Goal: Task Accomplishment & Management: Use online tool/utility

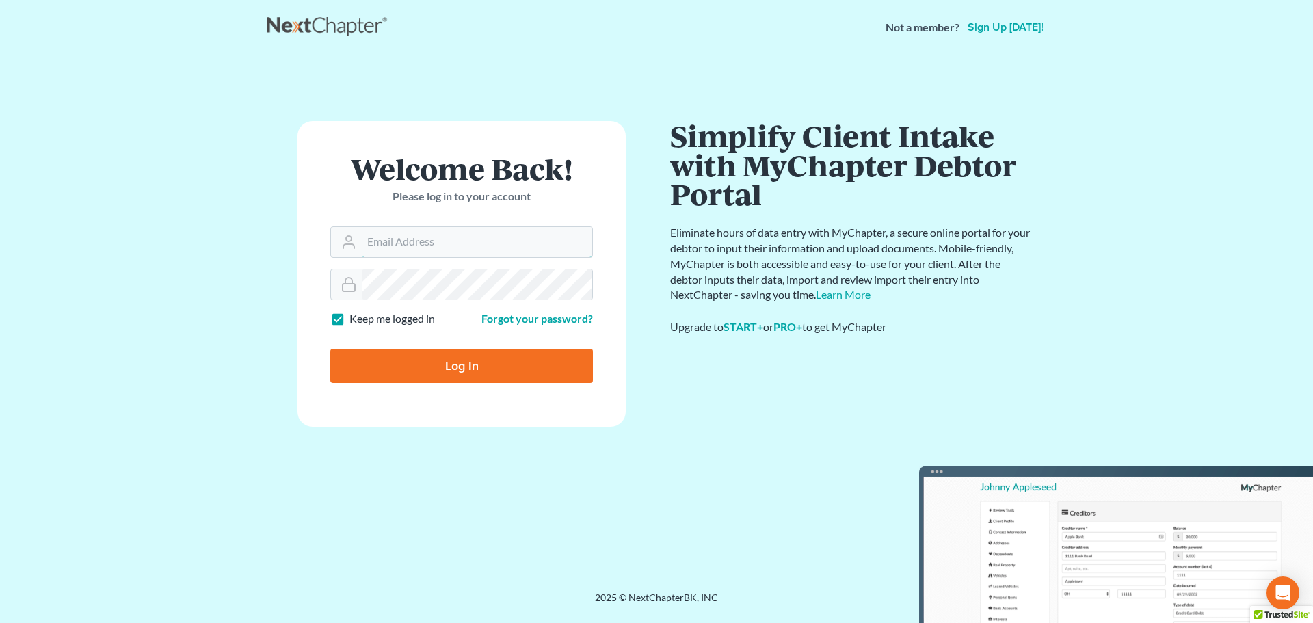
type input "[PERSON_NAME][EMAIL_ADDRESS][DOMAIN_NAME]"
click at [457, 364] on input "Log In" at bounding box center [461, 366] width 263 height 34
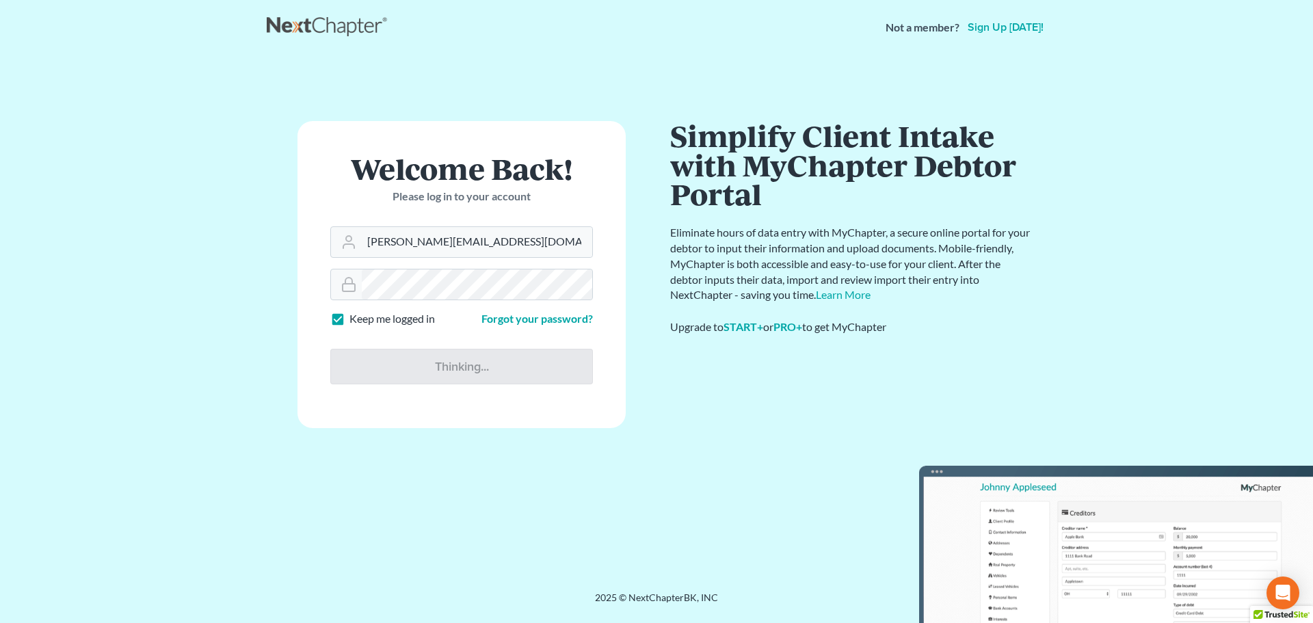
type input "Thinking..."
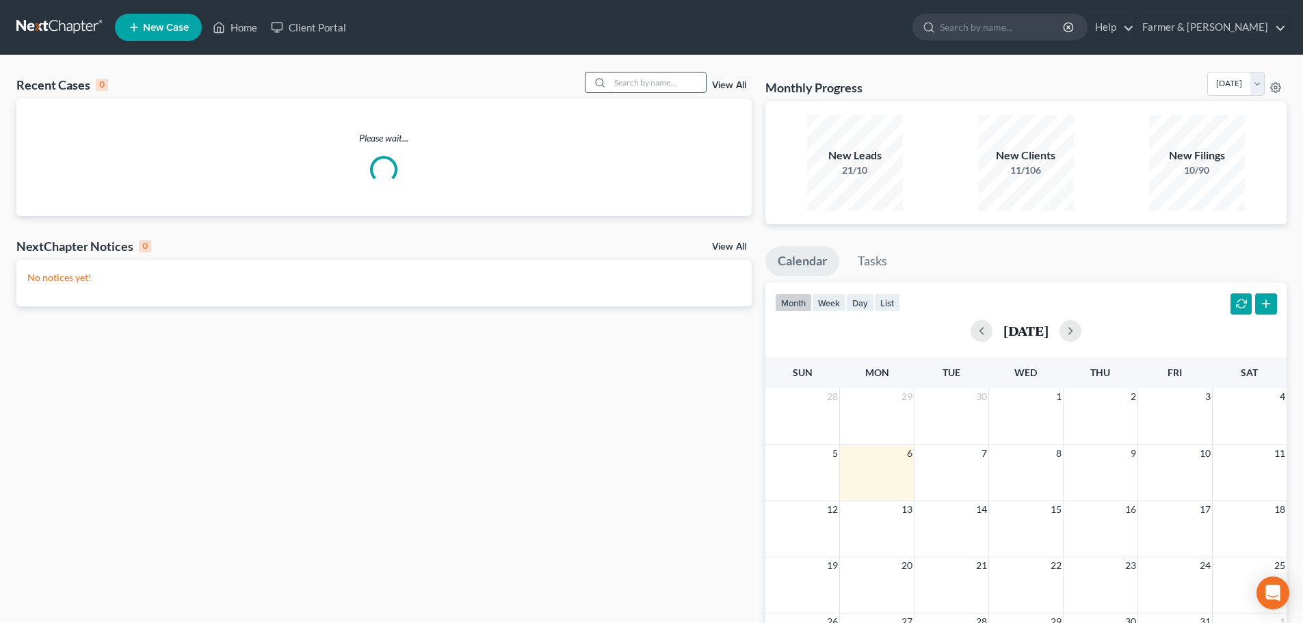
click at [631, 81] on input "search" at bounding box center [658, 83] width 96 height 20
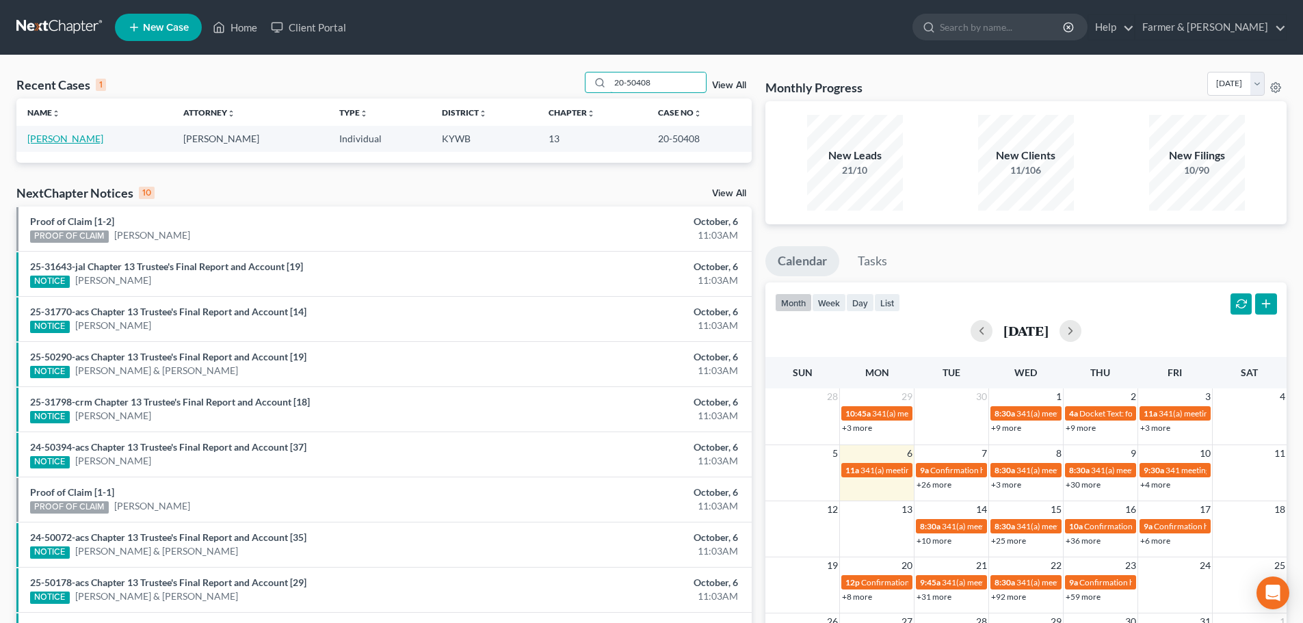
type input "20-50408"
click at [73, 141] on link "Johnson, Stephen" at bounding box center [65, 139] width 76 height 12
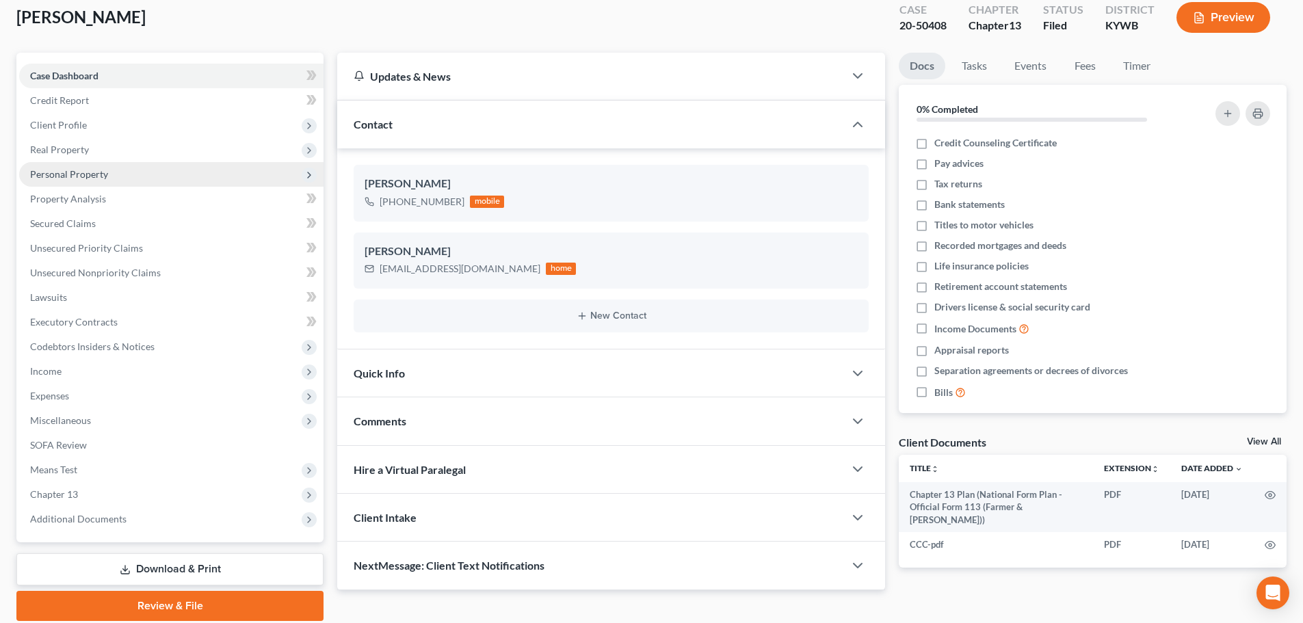
scroll to position [129, 0]
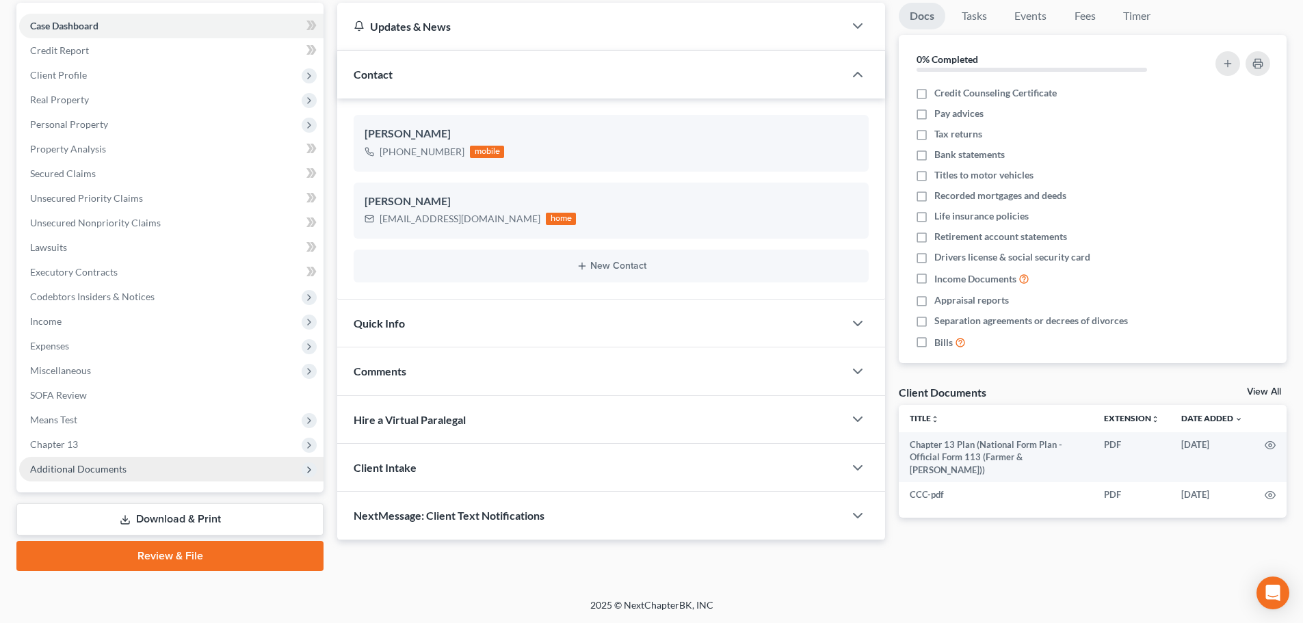
click at [111, 473] on span "Additional Documents" at bounding box center [78, 469] width 96 height 12
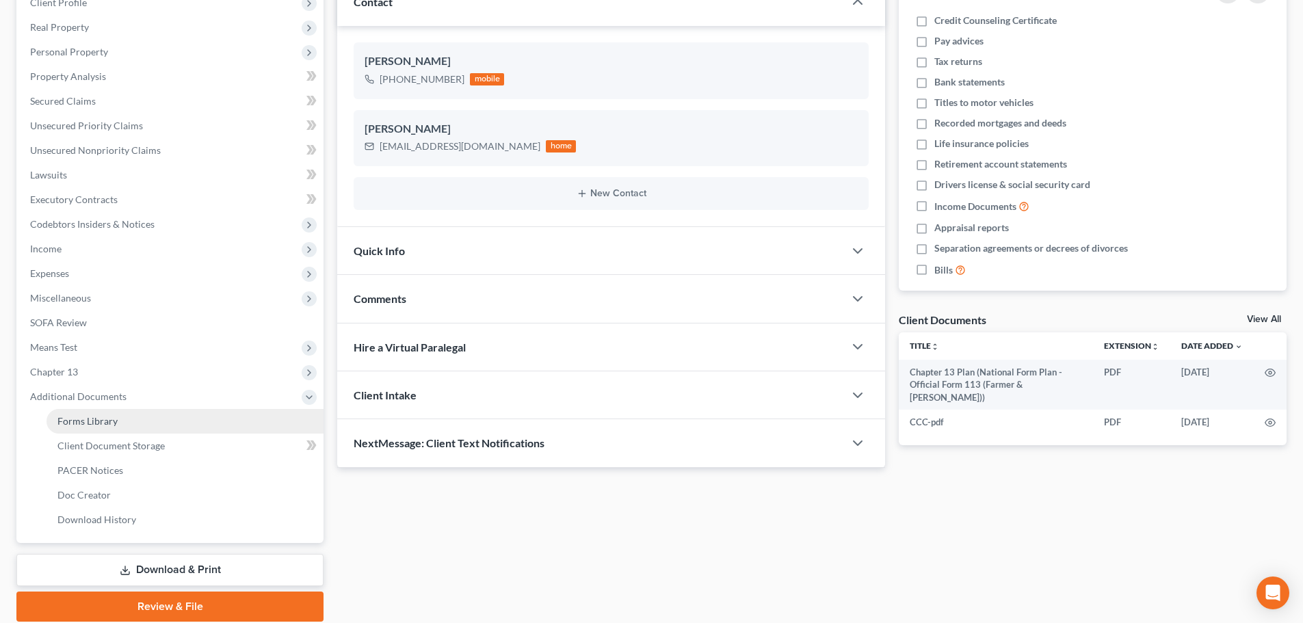
scroll to position [252, 0]
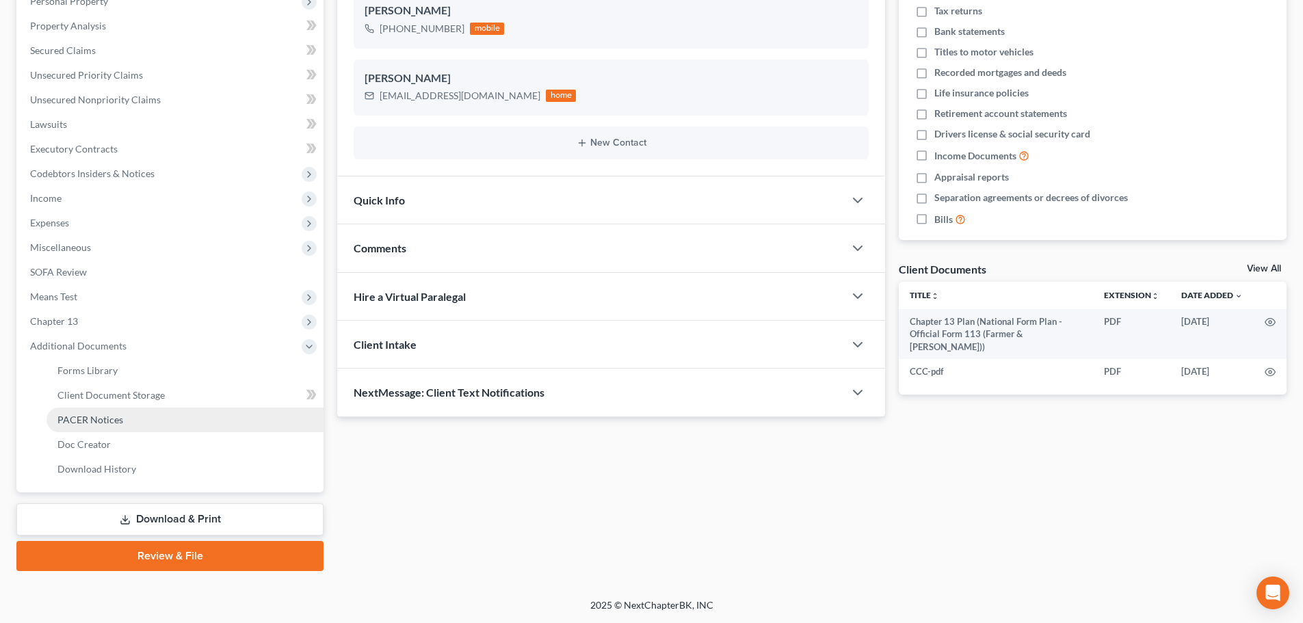
click at [103, 420] on span "PACER Notices" at bounding box center [90, 420] width 66 height 12
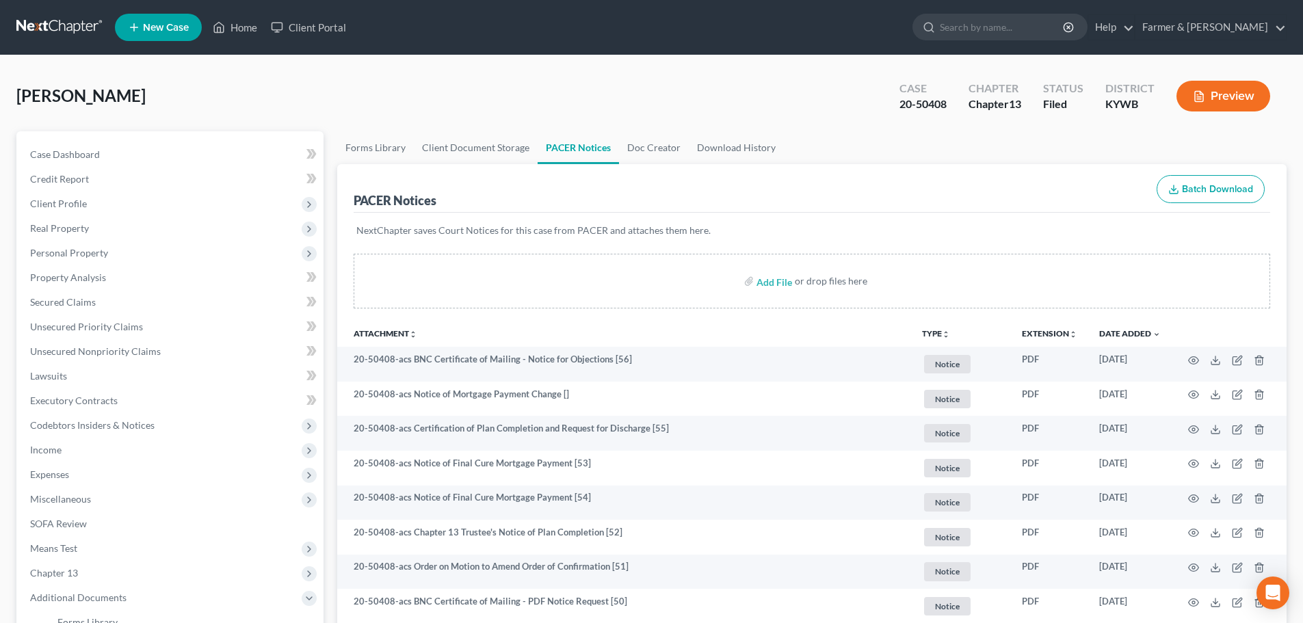
drag, startPoint x: 458, startPoint y: 85, endPoint x: 472, endPoint y: 83, distance: 14.4
click at [458, 85] on div "Johnson, Stephen Upgraded Case 20-50408 Chapter Chapter 13 Status Filed Distric…" at bounding box center [651, 102] width 1270 height 60
